Goal: Task Accomplishment & Management: Use online tool/utility

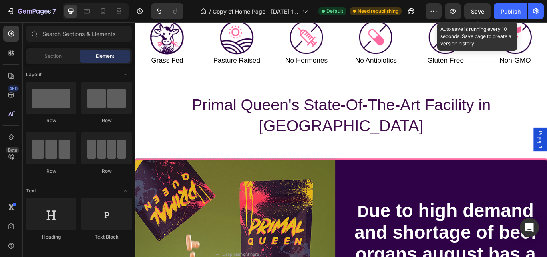
click at [483, 17] on button "Save" at bounding box center [477, 11] width 26 height 16
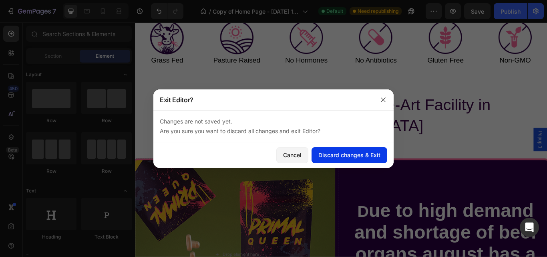
click at [334, 151] on div "Discard changes & Exit" at bounding box center [349, 155] width 62 height 8
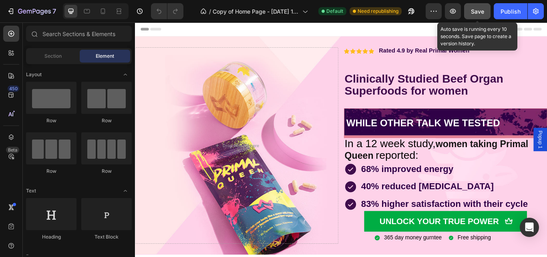
click at [481, 8] on span "Save" at bounding box center [477, 11] width 13 height 7
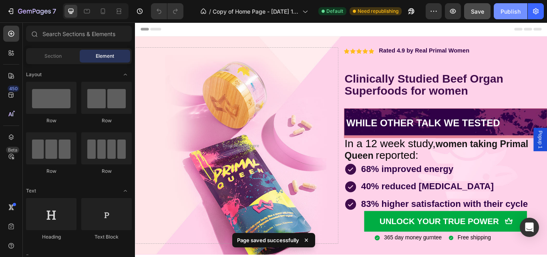
click at [521, 10] on button "Publish" at bounding box center [511, 11] width 34 height 16
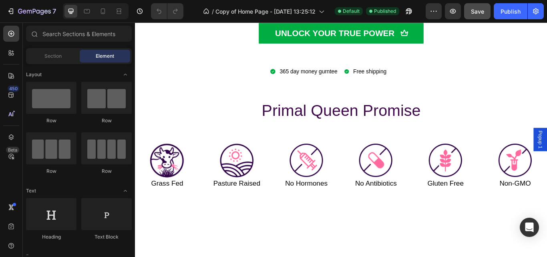
scroll to position [2527, 0]
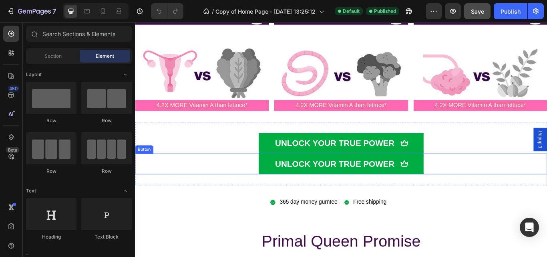
click at [513, 195] on div "UNLOCK YOUR TRUE POWER Button" at bounding box center [375, 187] width 481 height 24
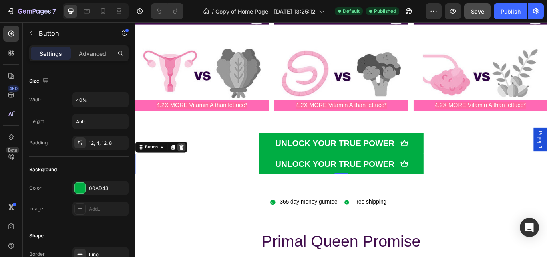
click at [187, 167] on icon at bounding box center [189, 168] width 5 height 6
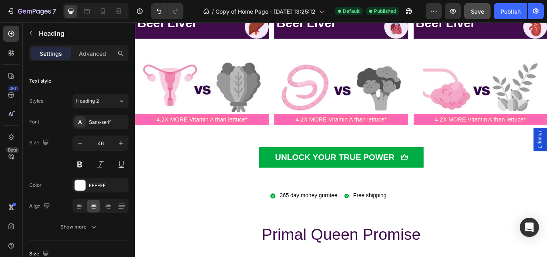
scroll to position [2496, 0]
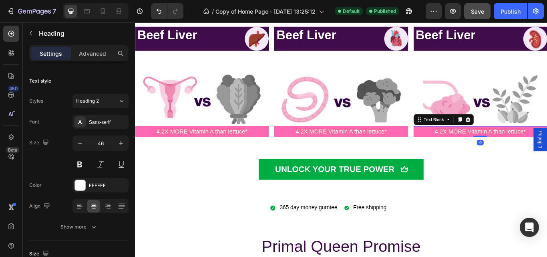
click at [547, 146] on span "4.2X MORE Vitamin A than lettuce*" at bounding box center [538, 150] width 106 height 8
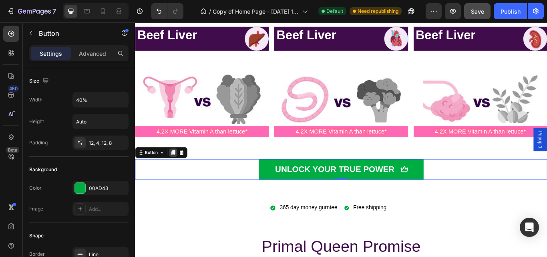
click at [177, 176] on icon at bounding box center [179, 174] width 6 height 6
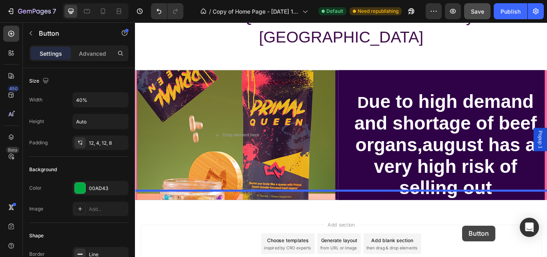
scroll to position [2963, 0]
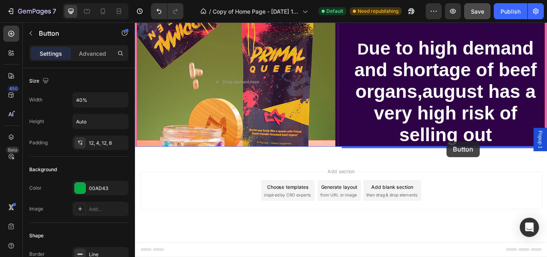
drag, startPoint x: 507, startPoint y: 209, endPoint x: 498, endPoint y: 161, distance: 48.4
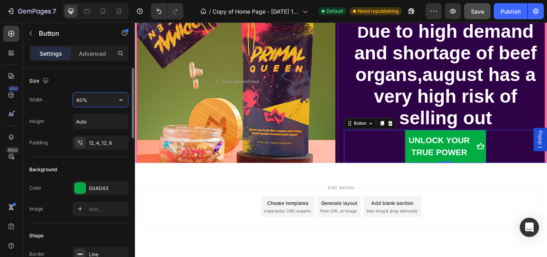
click at [83, 100] on input "40%" at bounding box center [100, 100] width 55 height 14
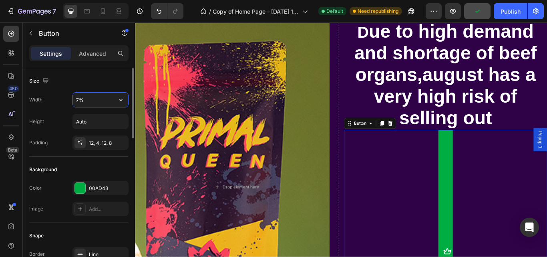
scroll to position [3105, 0]
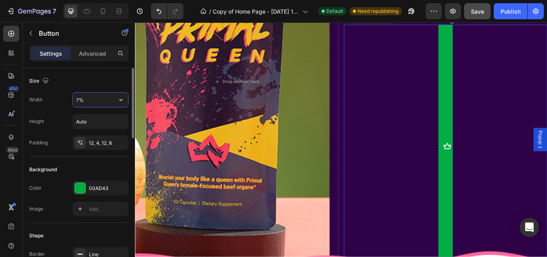
type input "70%"
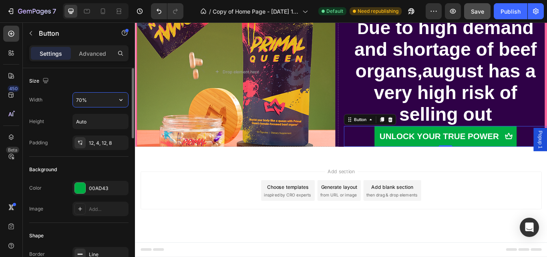
scroll to position [2975, 0]
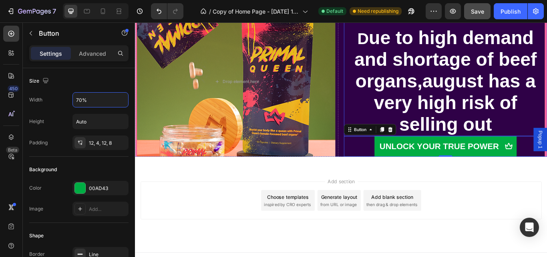
click at [547, 141] on h2 "D ue to high demand and shortage of beef organs,august has a very high risk of …" at bounding box center [496, 79] width 237 height 151
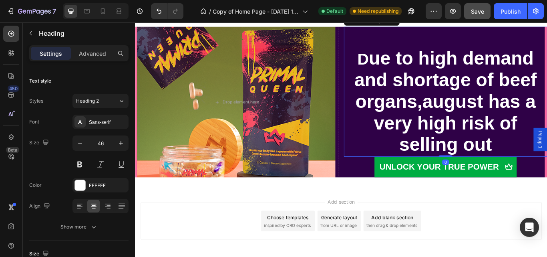
scroll to position [2899, 0]
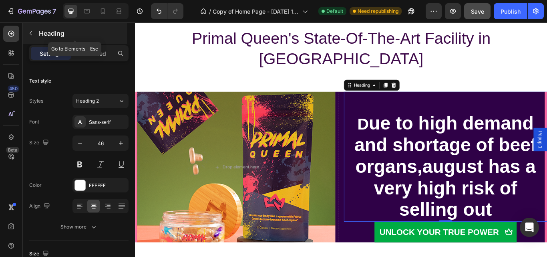
click at [34, 35] on icon "button" at bounding box center [31, 33] width 6 height 6
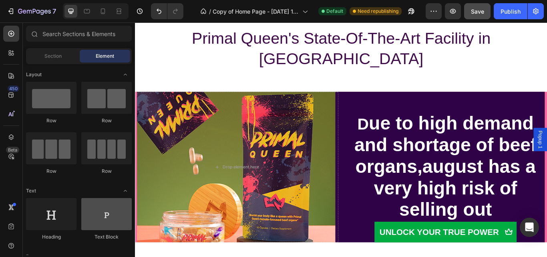
click at [112, 228] on div at bounding box center [106, 214] width 50 height 32
click at [102, 223] on div at bounding box center [106, 214] width 50 height 32
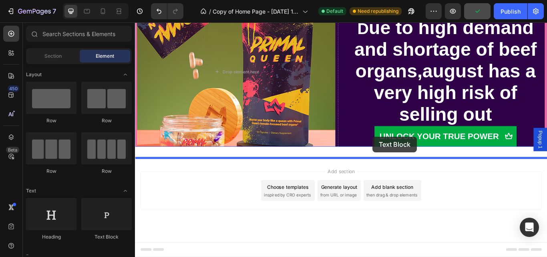
drag, startPoint x: 235, startPoint y: 249, endPoint x: 412, endPoint y: 152, distance: 201.7
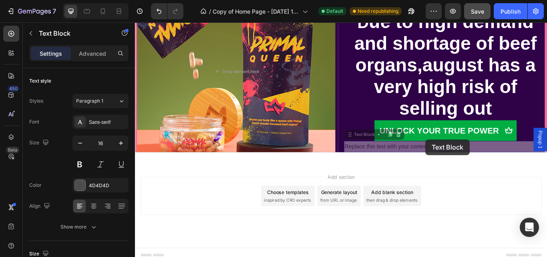
scroll to position [2987, 0]
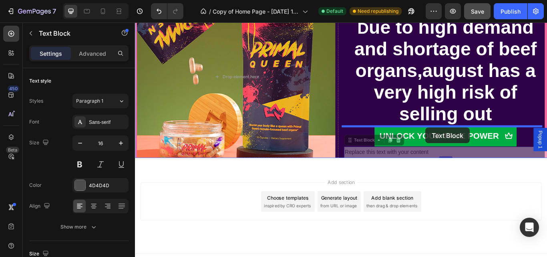
drag, startPoint x: 473, startPoint y: 166, endPoint x: 474, endPoint y: 145, distance: 20.8
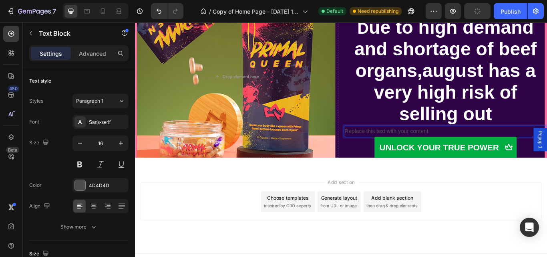
click at [547, 149] on p "Replace this text with your content" at bounding box center [496, 150] width 235 height 12
click at [440, 132] on icon at bounding box center [442, 135] width 6 height 6
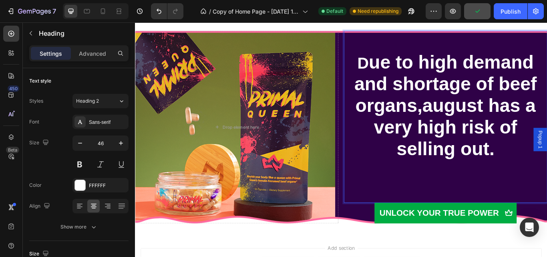
scroll to position [2945, 0]
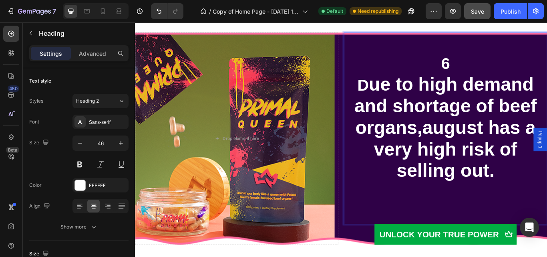
click at [508, 66] on p "6 D ue to high demand and shortage of beef organs,august has a very high risk o…" at bounding box center [496, 145] width 235 height 221
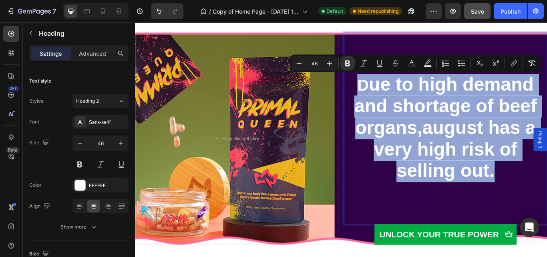
drag, startPoint x: 390, startPoint y: 89, endPoint x: 554, endPoint y: 201, distance: 198.8
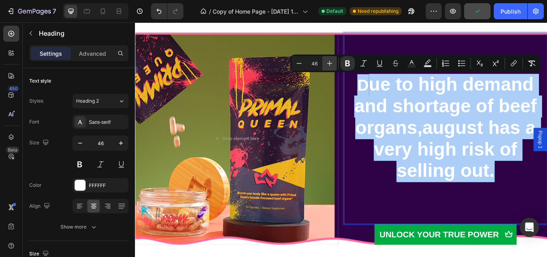
click at [332, 65] on icon "Editor contextual toolbar" at bounding box center [330, 63] width 8 height 8
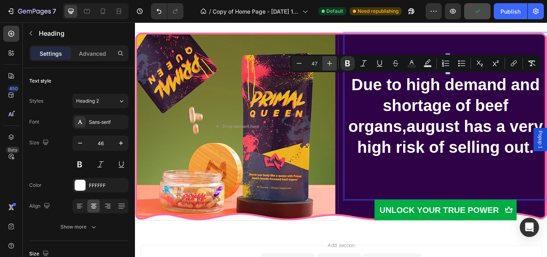
click at [332, 65] on icon "Editor contextual toolbar" at bounding box center [330, 63] width 8 height 8
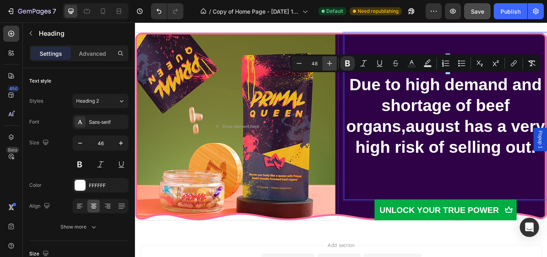
click at [332, 65] on icon "Editor contextual toolbar" at bounding box center [330, 63] width 8 height 8
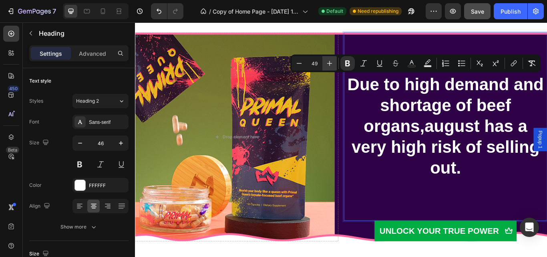
click at [332, 65] on icon "Editor contextual toolbar" at bounding box center [330, 63] width 8 height 8
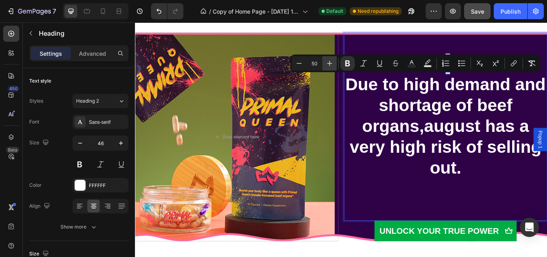
click at [332, 65] on icon "Editor contextual toolbar" at bounding box center [330, 63] width 8 height 8
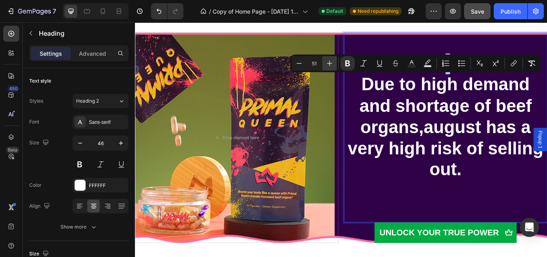
click at [332, 65] on icon "Editor contextual toolbar" at bounding box center [330, 63] width 8 height 8
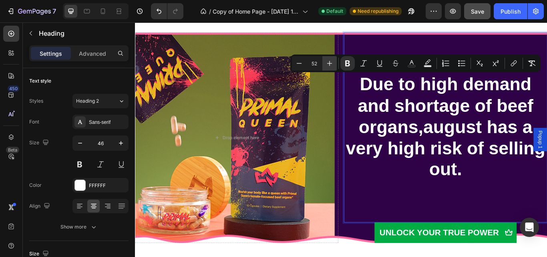
click at [332, 65] on icon "Editor contextual toolbar" at bounding box center [330, 63] width 8 height 8
type input "53"
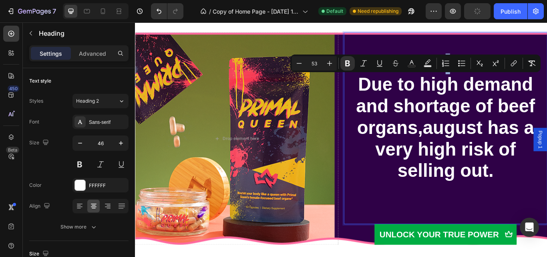
click at [400, 165] on p "Due to high demand and shortage of beef organs,august has a very high risk of s…" at bounding box center [496, 145] width 235 height 221
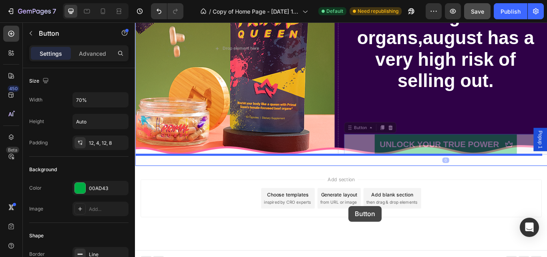
scroll to position [3059, 0]
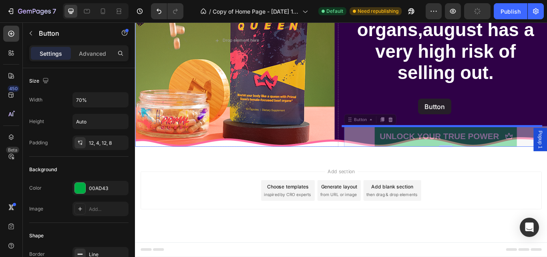
drag, startPoint x: 390, startPoint y: 151, endPoint x: 466, endPoint y: 108, distance: 87.2
drag, startPoint x: 590, startPoint y: 148, endPoint x: 469, endPoint y: 104, distance: 128.3
drag, startPoint x: 400, startPoint y: 155, endPoint x: 410, endPoint y: 118, distance: 38.4
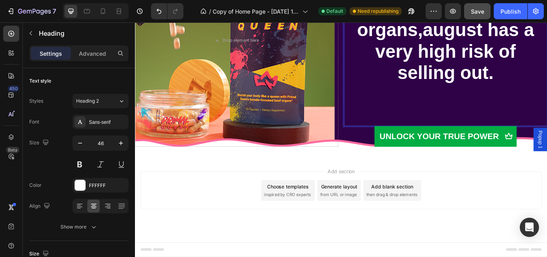
click at [519, 116] on p "Due to high demand and shortage of beef organs,august has a very high risk of s…" at bounding box center [496, 31] width 235 height 221
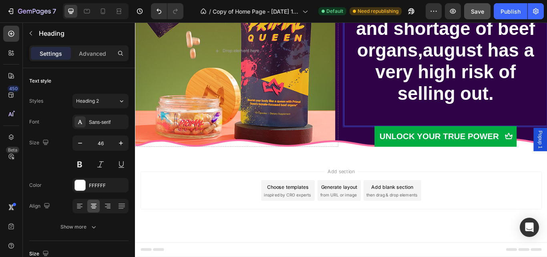
click at [518, 127] on p "Due to high demand and shortage of beef organs,august has a very high risk of s…" at bounding box center [496, 43] width 235 height 197
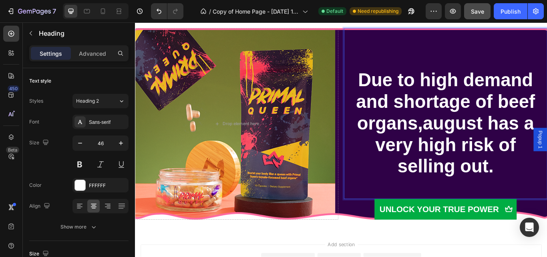
scroll to position [2950, 0]
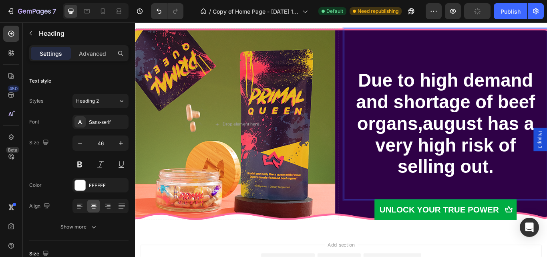
click at [467, 62] on p "Due to high demand and shortage of beef organs,august has a very high risk of s…" at bounding box center [496, 128] width 235 height 197
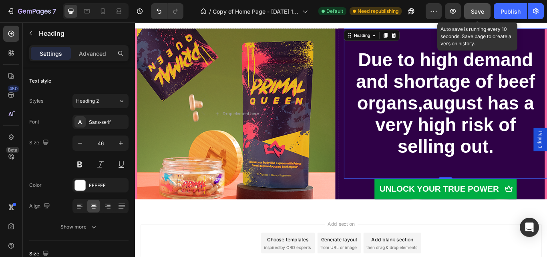
click at [485, 9] on button "Save" at bounding box center [477, 11] width 26 height 16
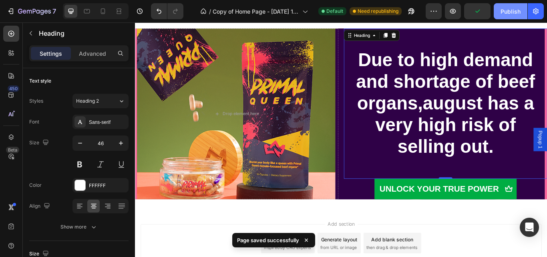
click at [514, 9] on div "Publish" at bounding box center [511, 11] width 20 height 8
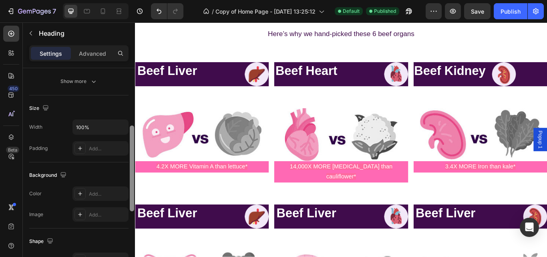
scroll to position [147, 0]
drag, startPoint x: 133, startPoint y: 144, endPoint x: 133, endPoint y: 204, distance: 60.1
click at [133, 204] on div at bounding box center [132, 166] width 4 height 86
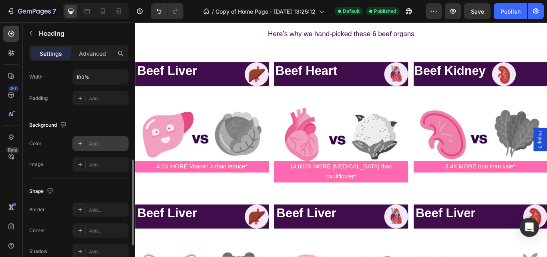
scroll to position [205, 0]
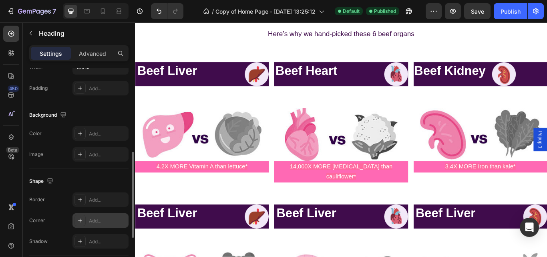
click at [98, 220] on div "Add..." at bounding box center [108, 220] width 38 height 7
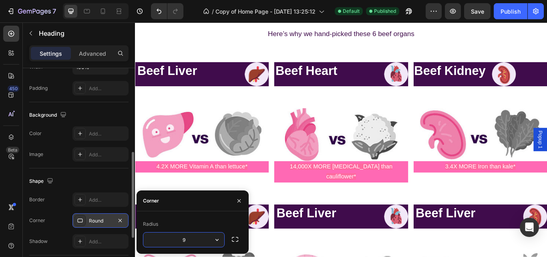
type input "90"
click at [445, 72] on div at bounding box center [415, 83] width 75 height 28
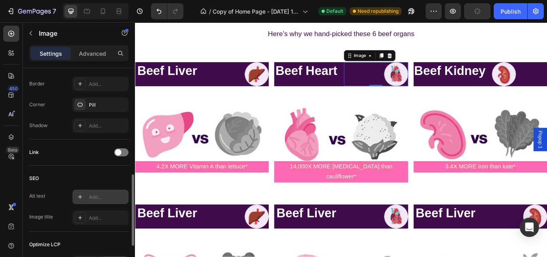
scroll to position [311, 0]
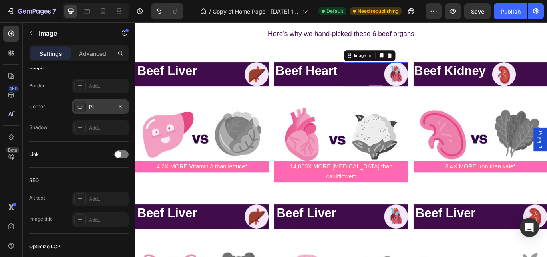
click at [99, 104] on div "Pill" at bounding box center [100, 106] width 23 height 7
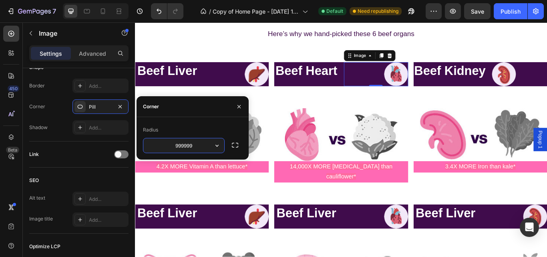
click at [194, 145] on input "999999" at bounding box center [183, 145] width 81 height 14
type input "9"
click at [194, 145] on input "90" at bounding box center [183, 145] width 81 height 14
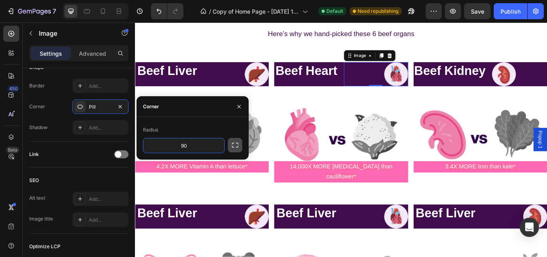
type input "90"
click at [233, 147] on icon "button" at bounding box center [235, 145] width 8 height 8
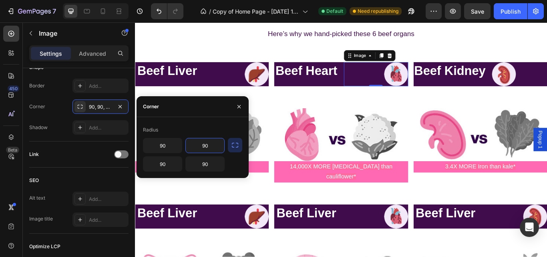
click at [214, 148] on input "90" at bounding box center [205, 145] width 38 height 14
type input "90"
click at [307, 152] on img at bounding box center [375, 154] width 156 height 62
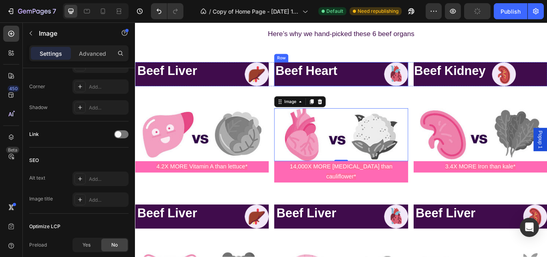
click at [374, 91] on div "Beef Heart Heading Image Row" at bounding box center [375, 83] width 156 height 28
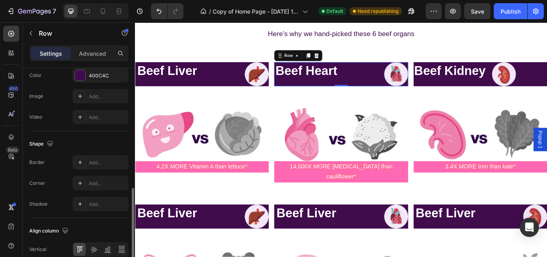
scroll to position [330, 0]
click at [101, 187] on div "Add..." at bounding box center [108, 183] width 38 height 7
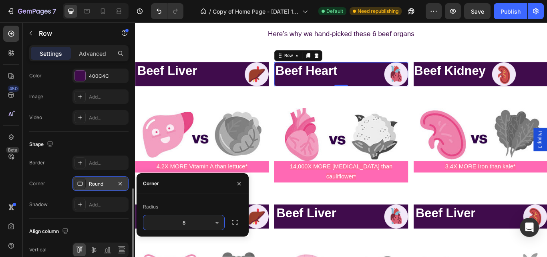
click at [191, 222] on input "8" at bounding box center [183, 222] width 81 height 14
type input "2"
type input "10"
